Goal: Navigation & Orientation: Find specific page/section

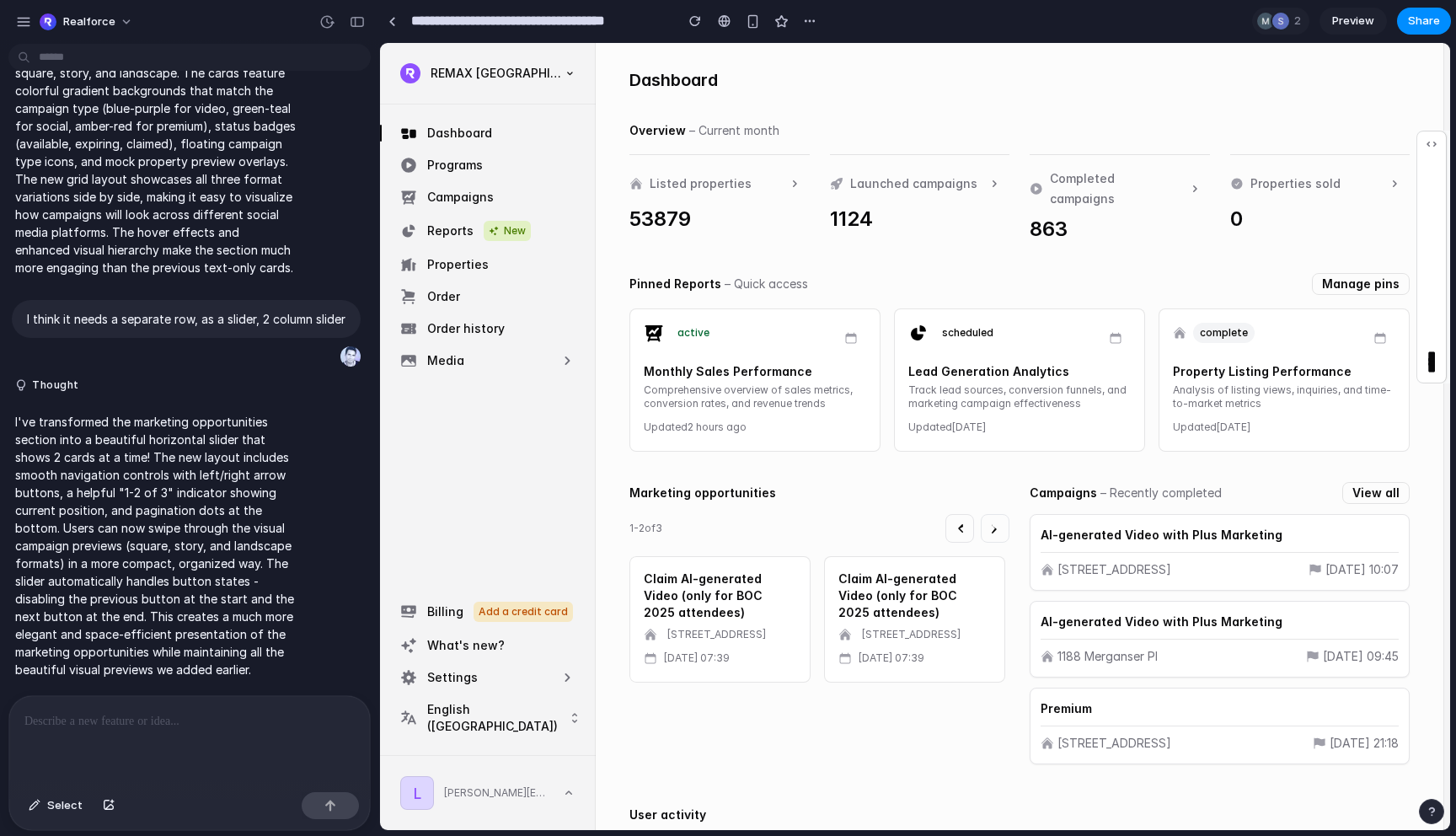
scroll to position [19, 0]
click at [719, 275] on div "Pinned Reports – Quick access" at bounding box center [718, 282] width 179 height 20
copy span "–"
drag, startPoint x: 751, startPoint y: 359, endPoint x: 639, endPoint y: 359, distance: 112.0
click at [638, 359] on div "active Monthly Sales Performance Comprehensive overview of sales metrics, conve…" at bounding box center [754, 378] width 251 height 143
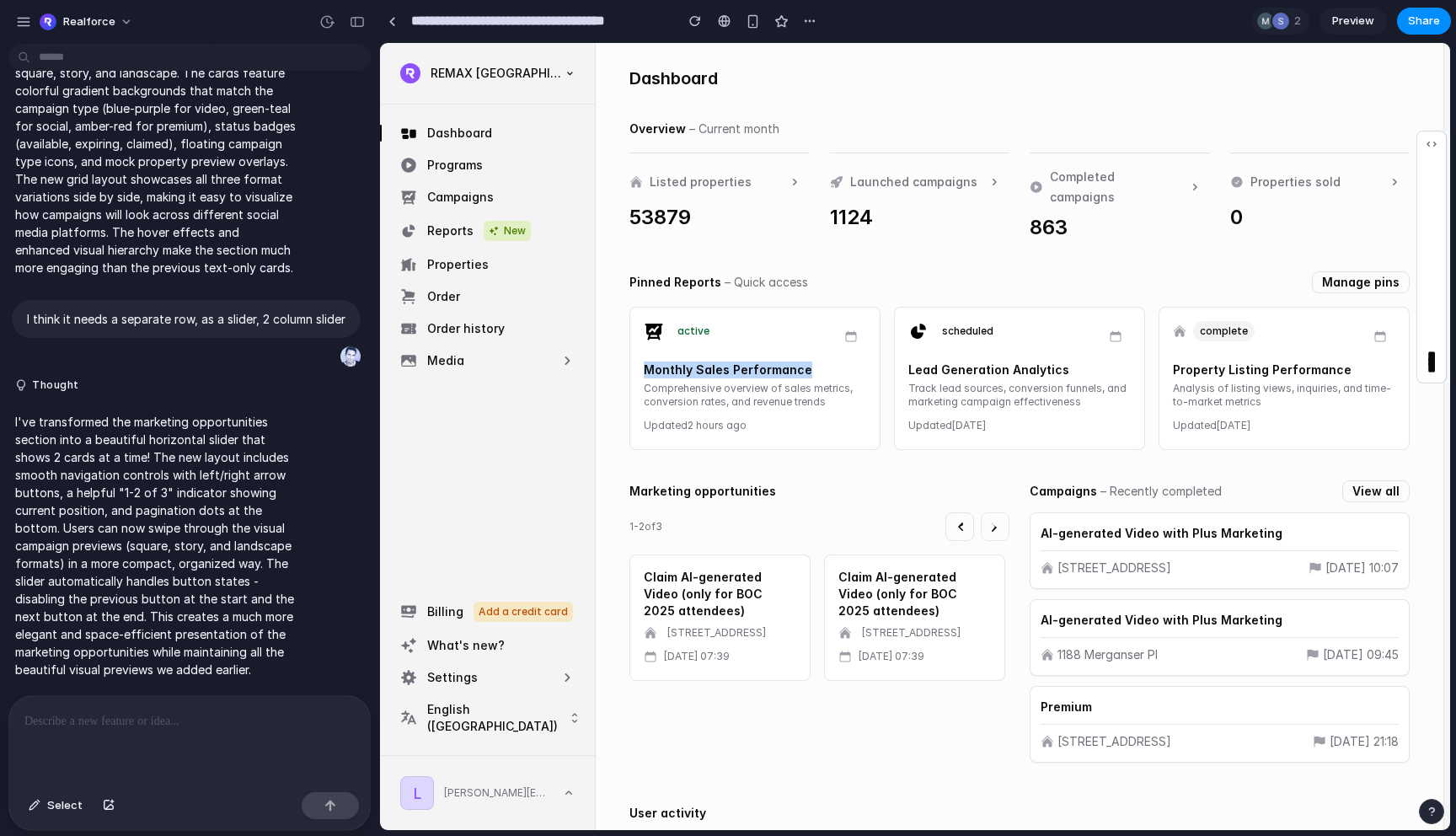
copy h3 "Monthly Sales Performance"
click at [23, 24] on div "button" at bounding box center [23, 21] width 15 height 15
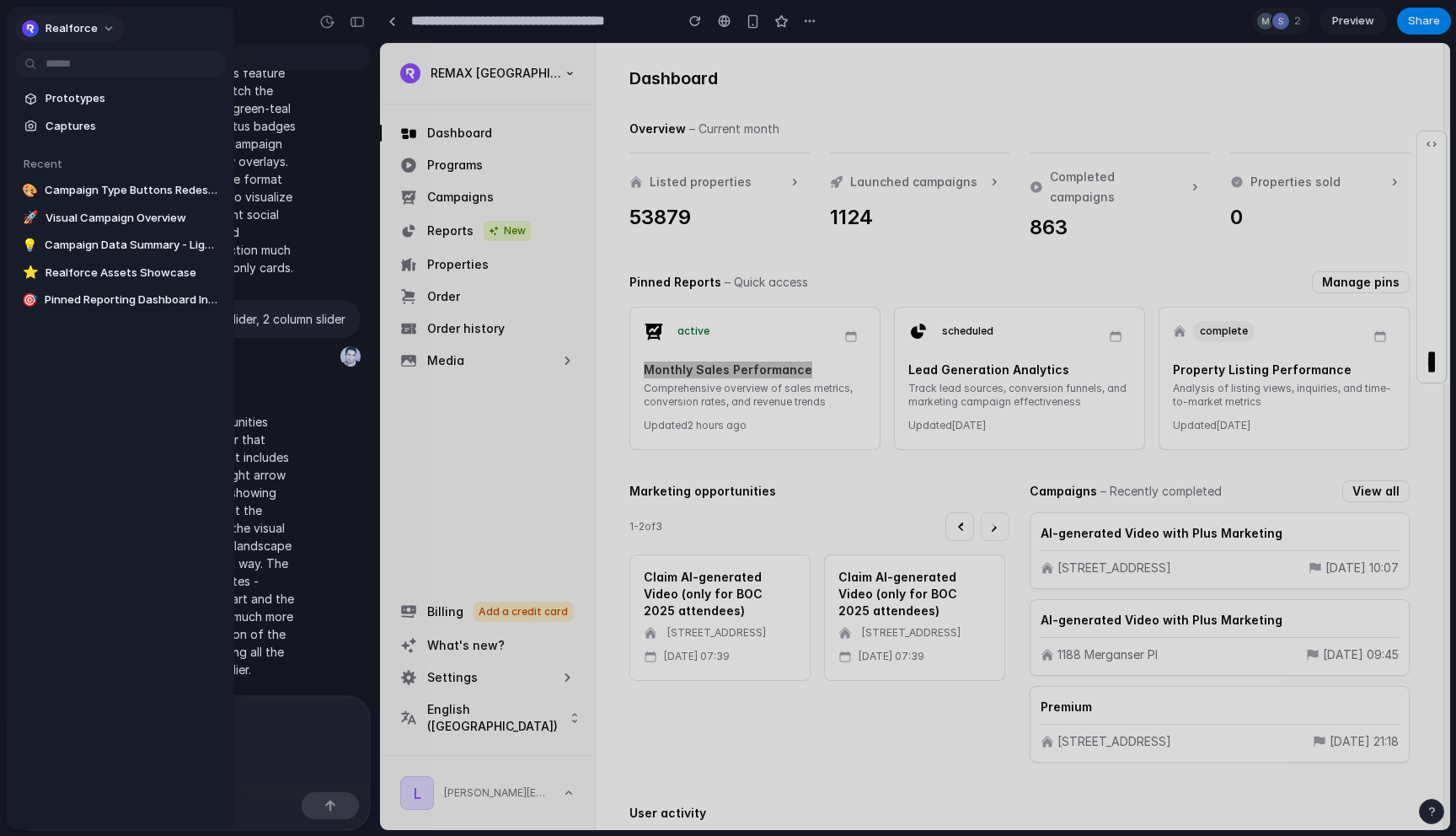
click at [108, 30] on button "Realforce" at bounding box center [69, 28] width 109 height 27
click at [89, 59] on li "Settings" at bounding box center [89, 66] width 140 height 27
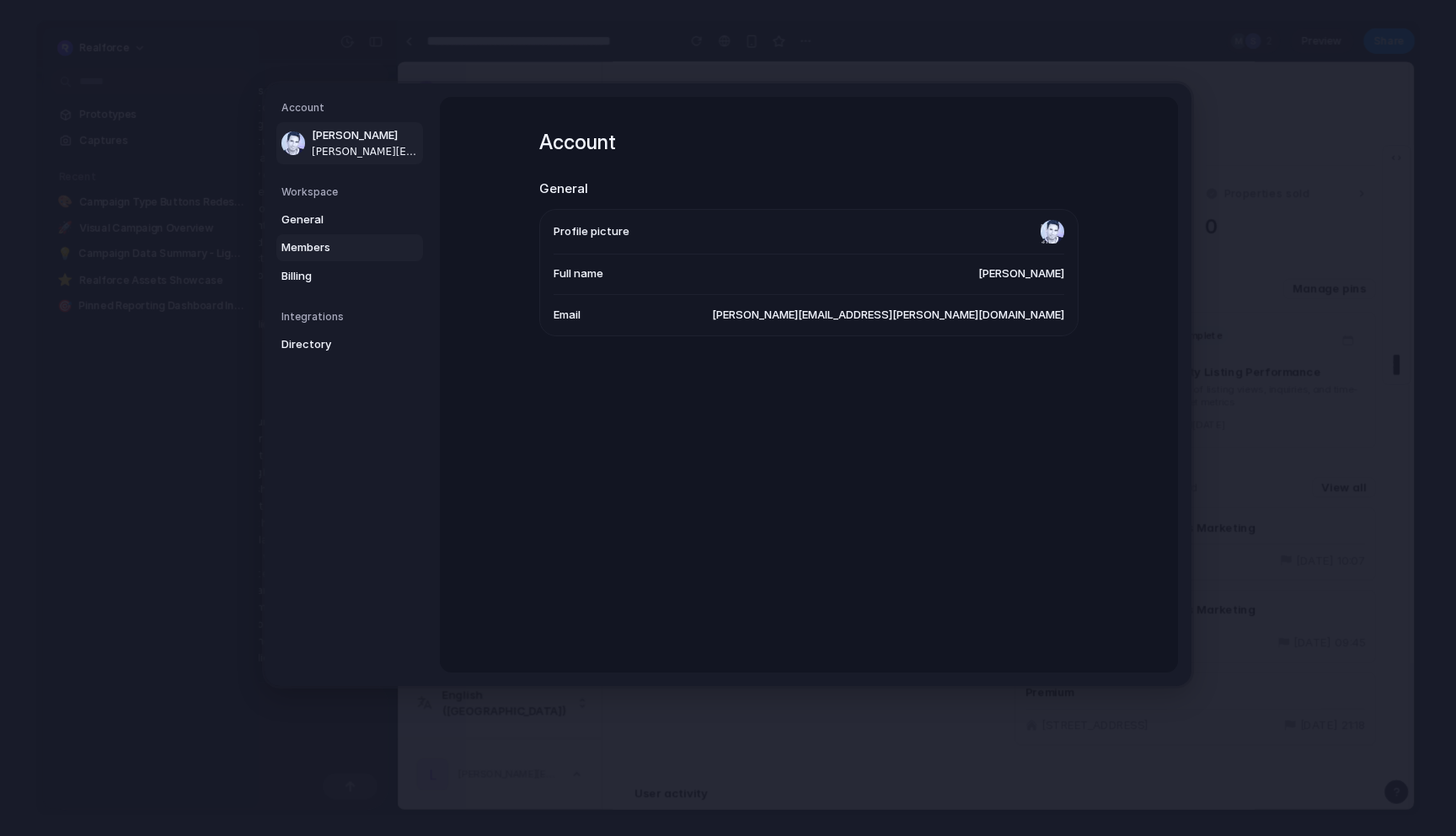
click at [301, 247] on span "Members" at bounding box center [336, 248] width 108 height 17
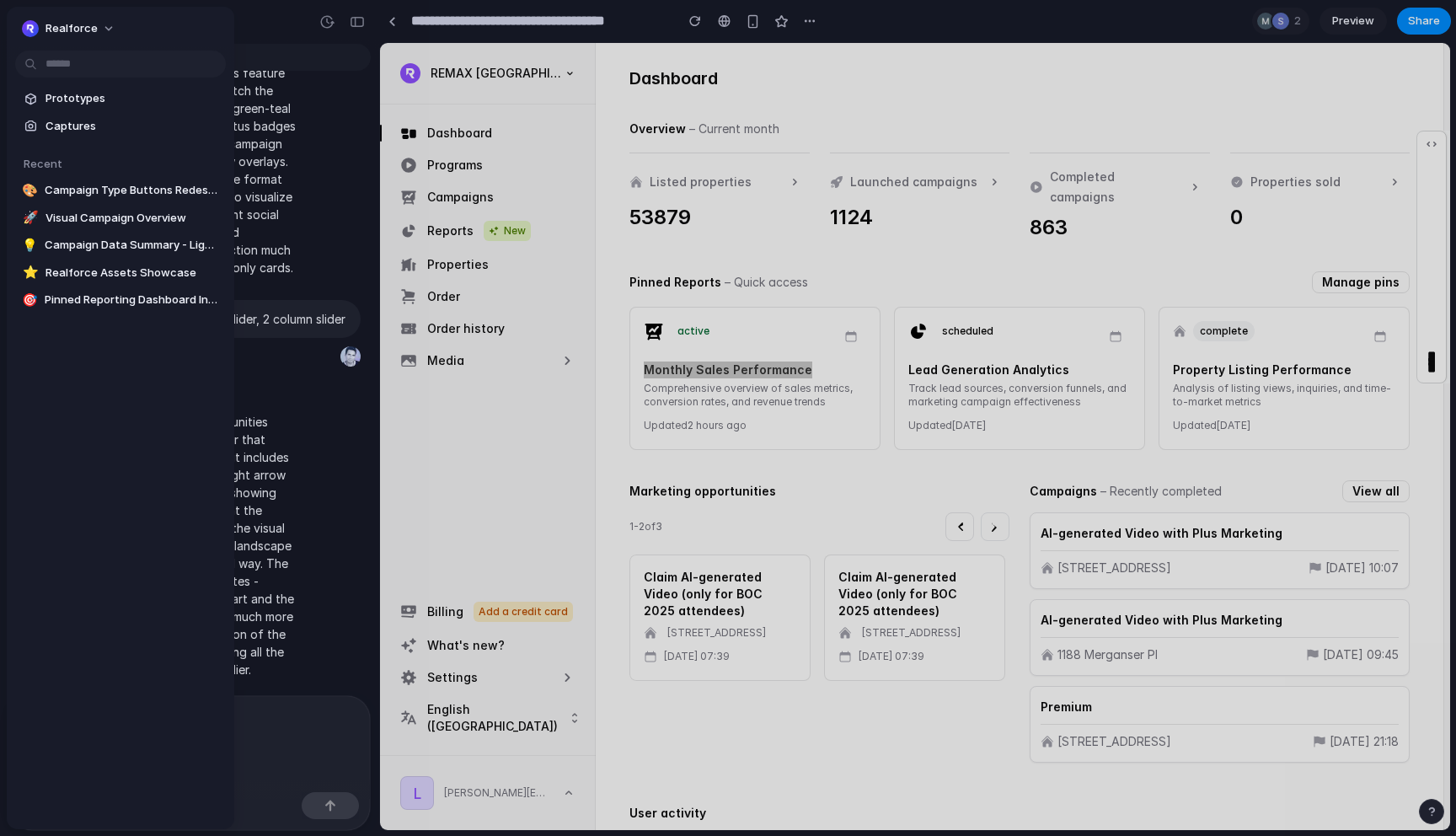
click at [656, 383] on div at bounding box center [728, 418] width 1456 height 836
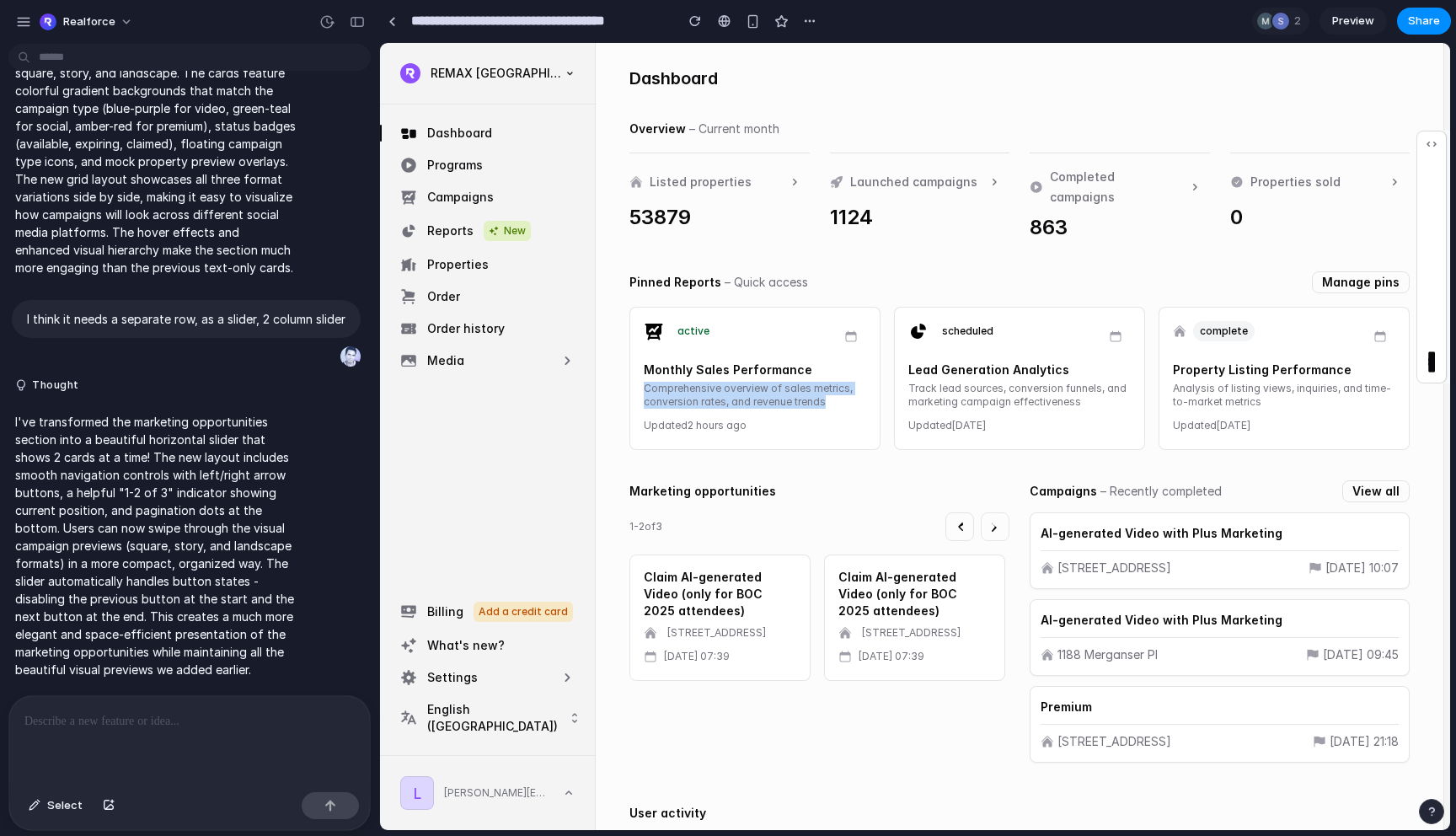
drag, startPoint x: 643, startPoint y: 378, endPoint x: 821, endPoint y: 394, distance: 178.7
click at [821, 394] on p "Comprehensive overview of sales metrics, conversion rates, and revenue trends" at bounding box center [754, 395] width 223 height 27
copy p "Comprehensive overview of sales metrics, conversion rates, and revenue trends"
click at [816, 332] on div "active" at bounding box center [754, 336] width 223 height 30
